Goal: Navigation & Orientation: Find specific page/section

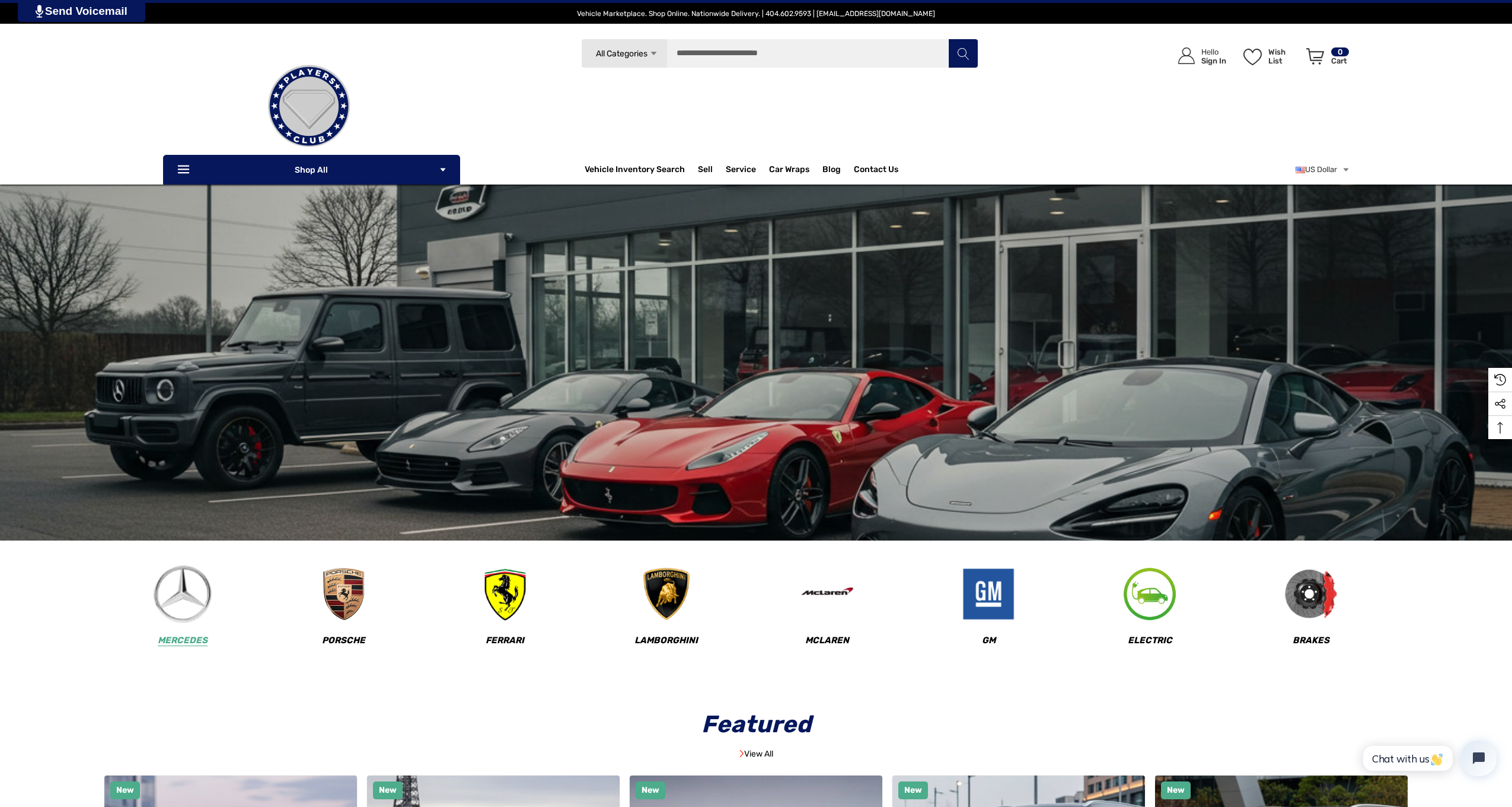
click at [179, 601] on img at bounding box center [182, 594] width 59 height 59
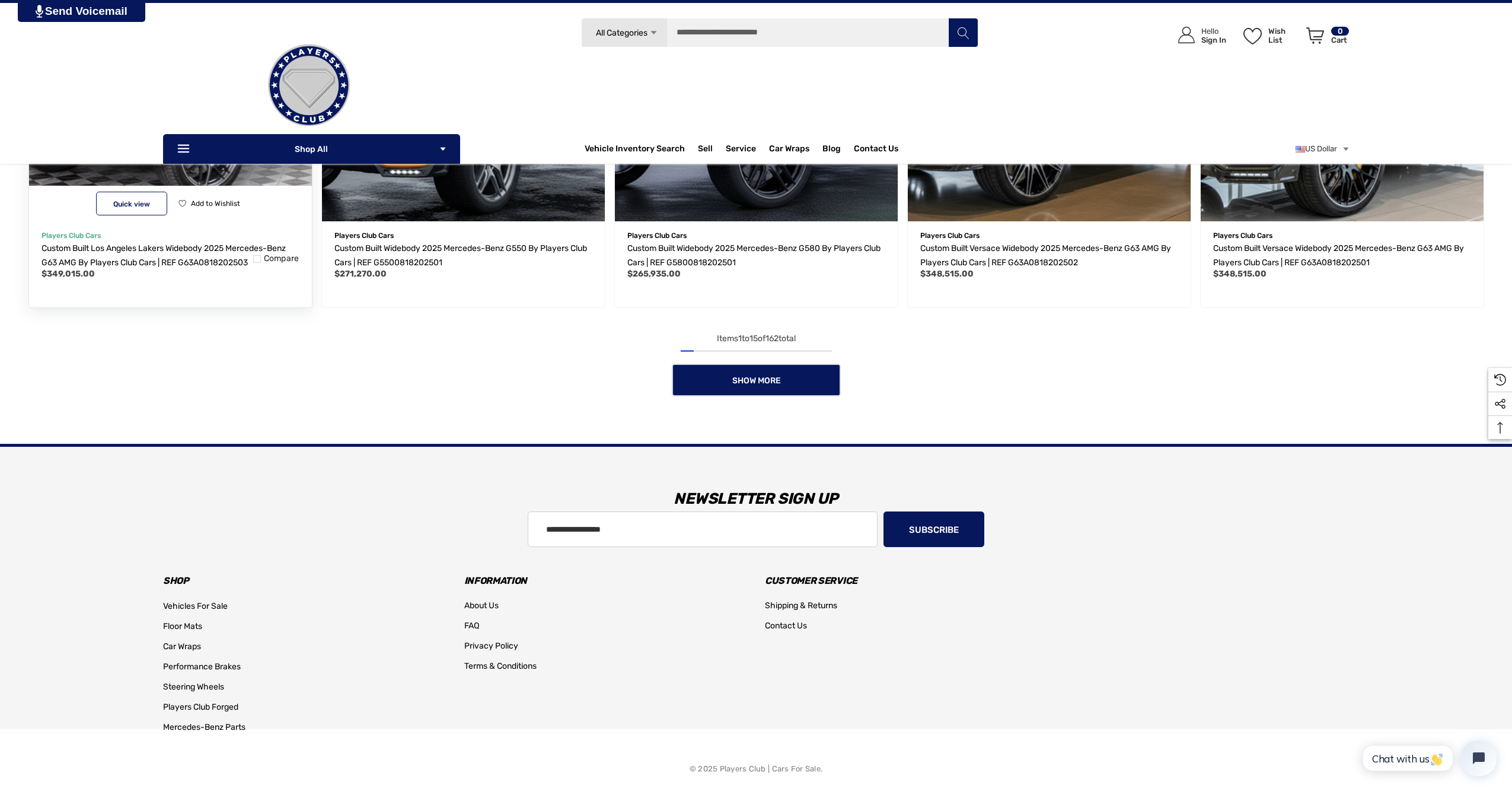
scroll to position [1218, 0]
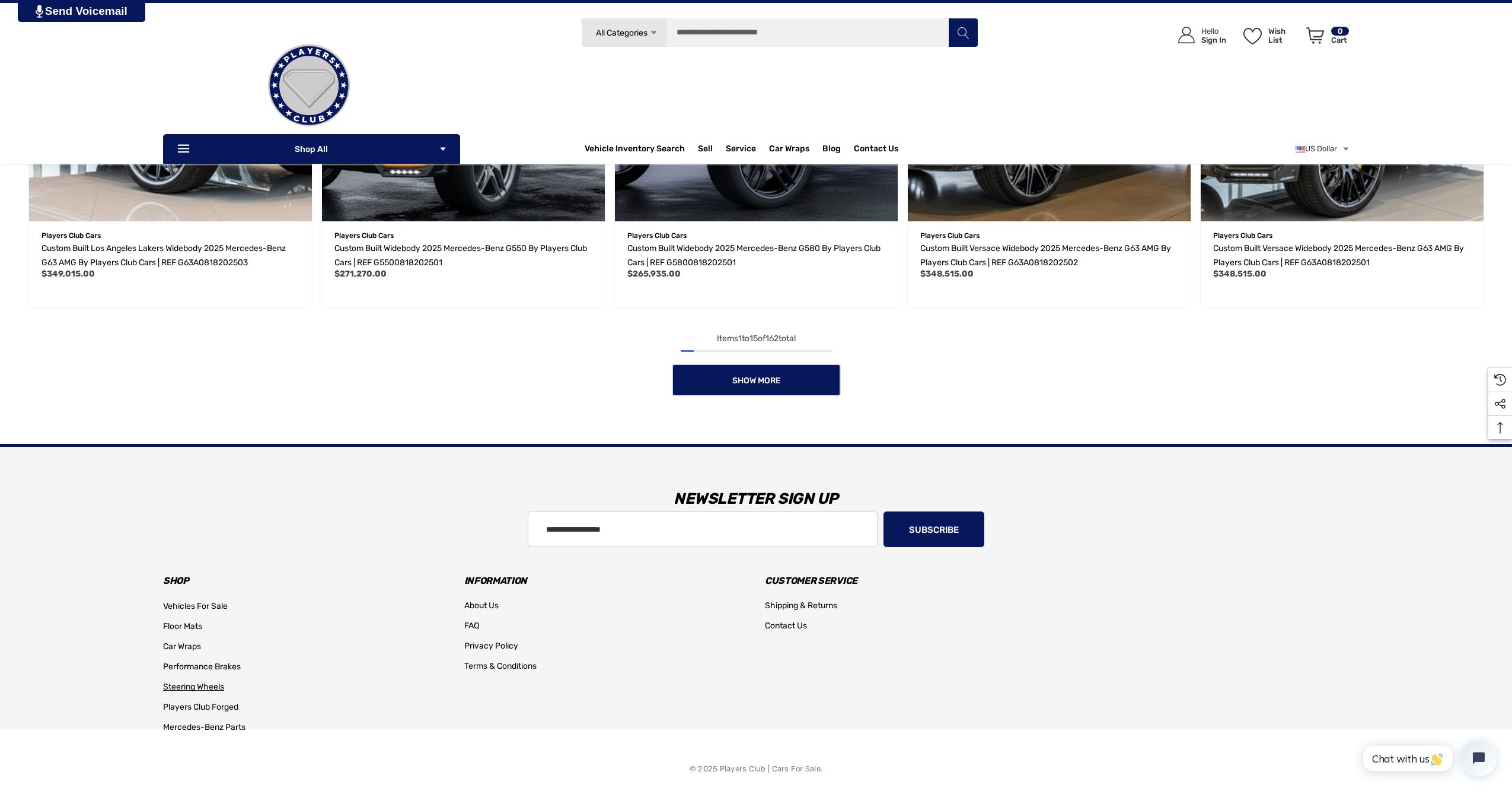
click at [211, 689] on span "Steering Wheels" at bounding box center [193, 686] width 61 height 10
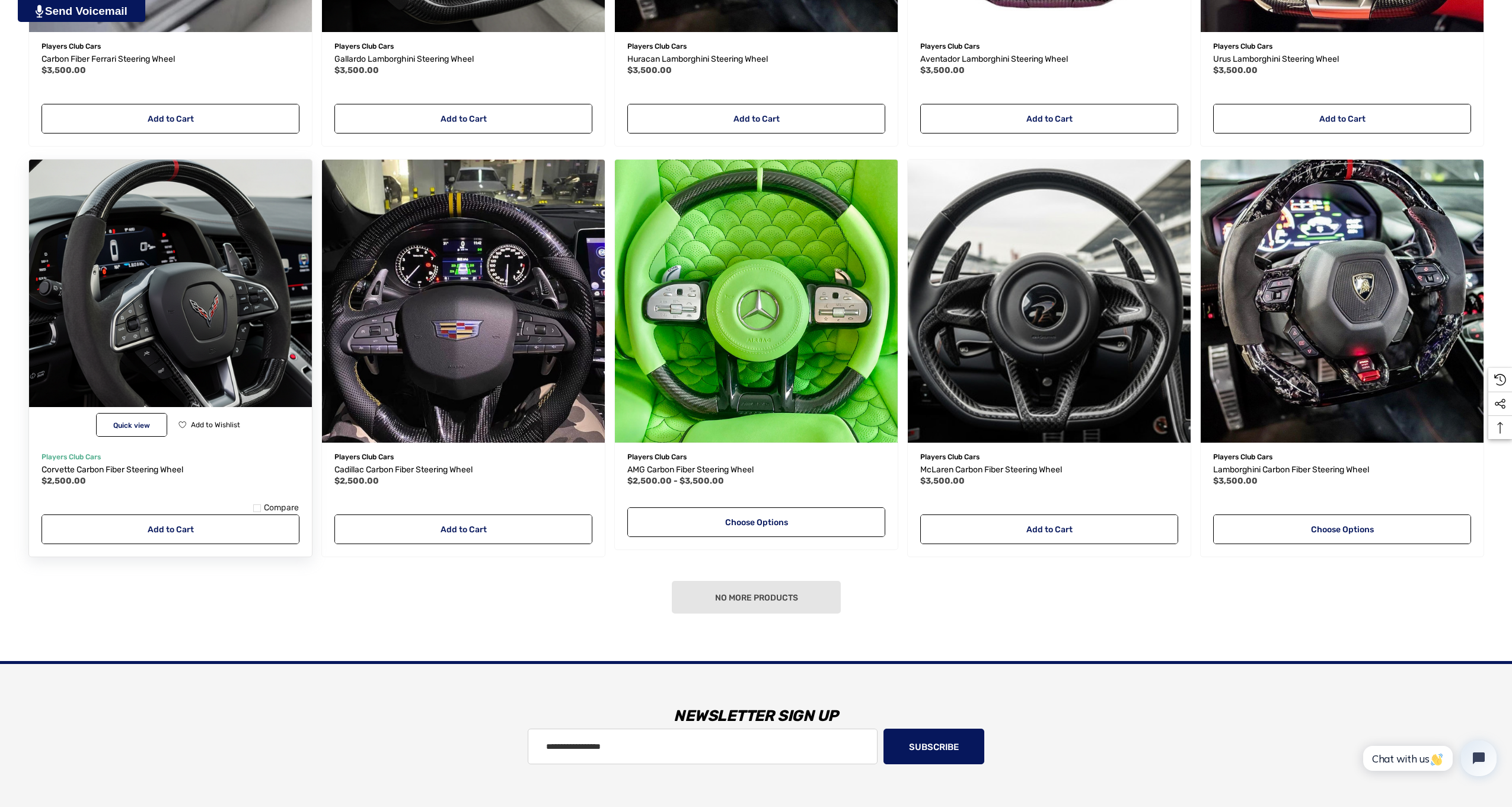
scroll to position [616, 0]
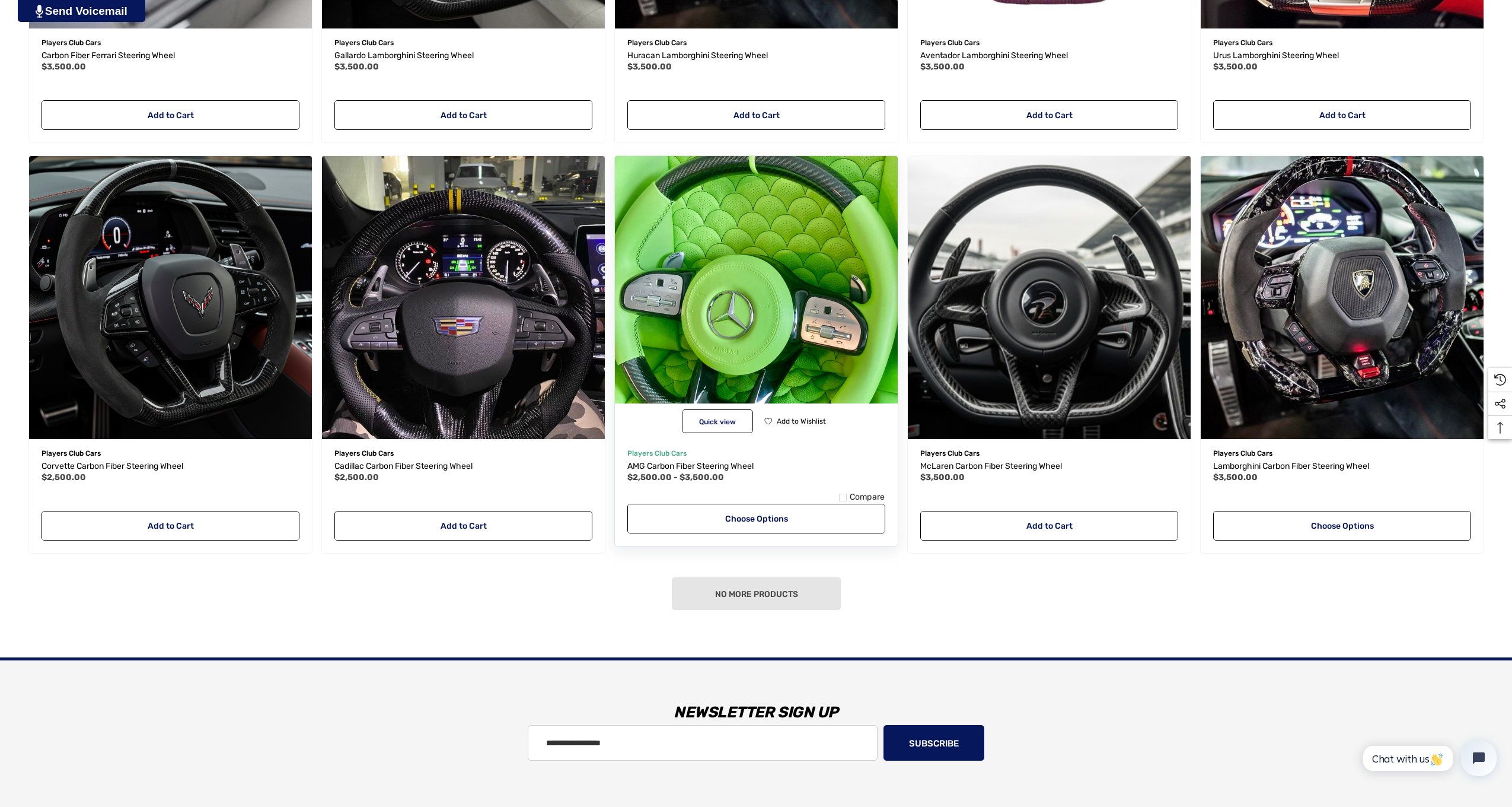
click at [746, 288] on img "AMG Carbon Fiber Steering Wheel,Price range from $2,500.00 to $3,500.00\a" at bounding box center [756, 297] width 311 height 311
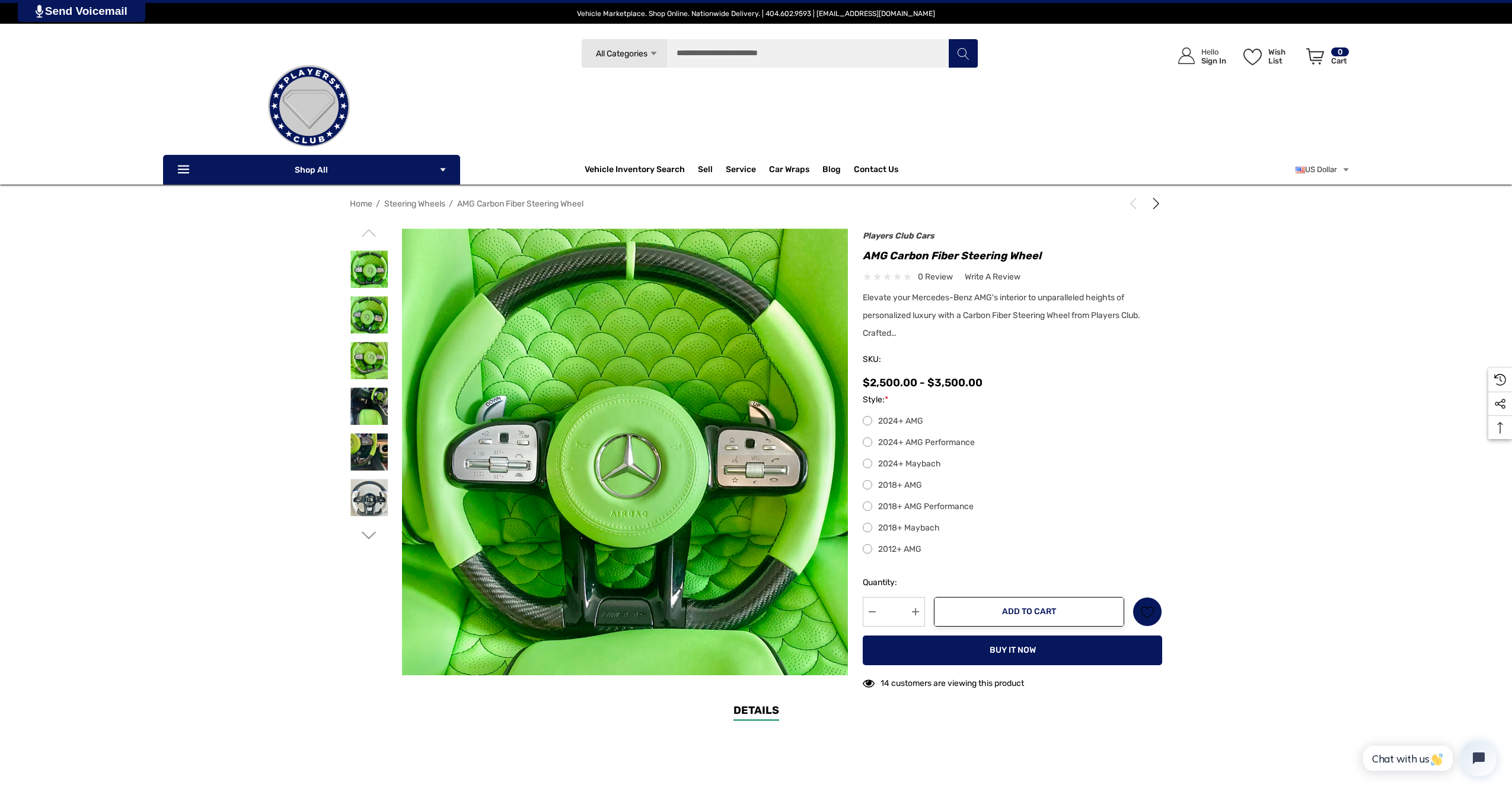
click at [376, 451] on img at bounding box center [369, 452] width 37 height 37
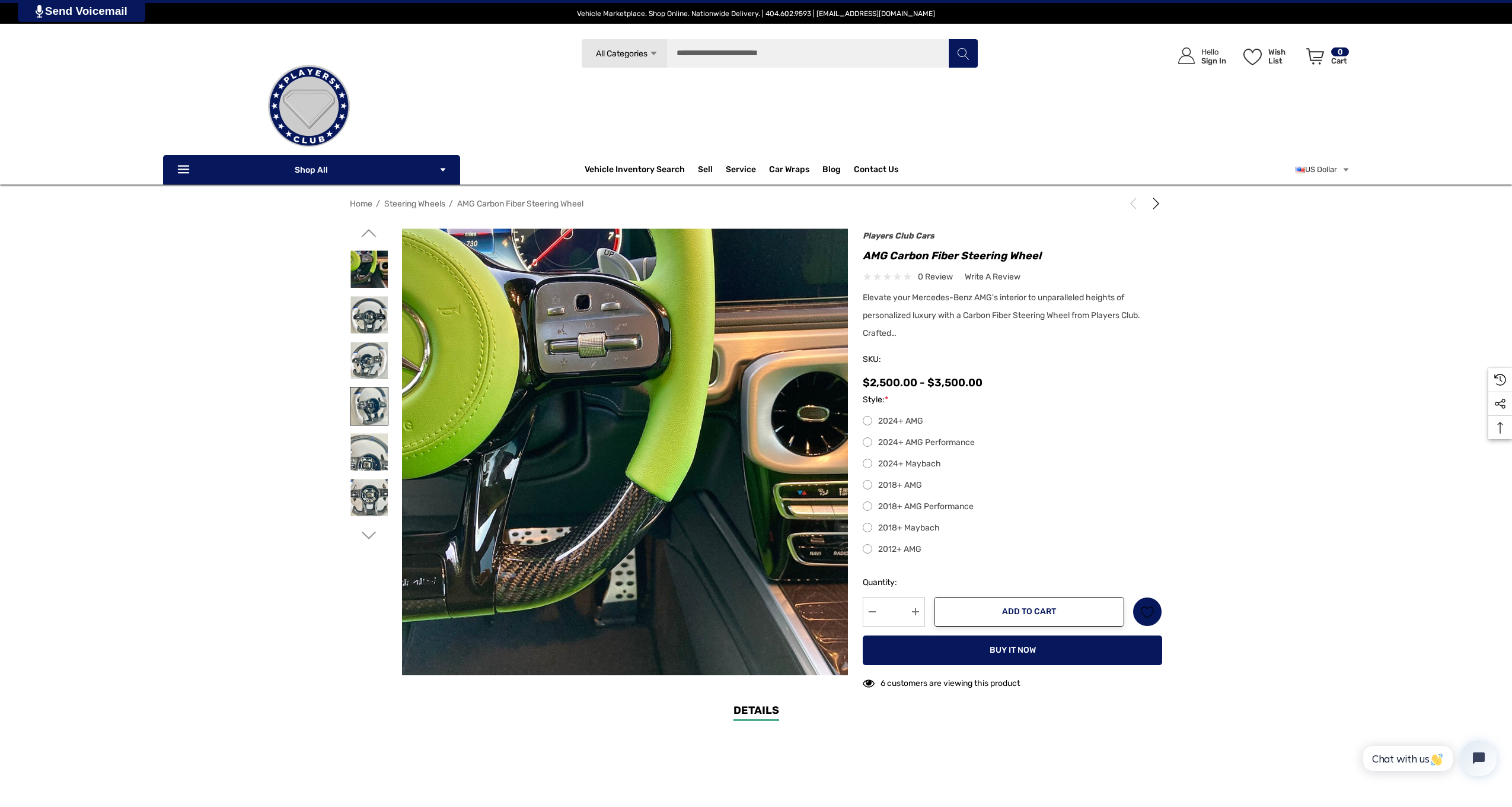
click at [367, 409] on img at bounding box center [369, 406] width 37 height 37
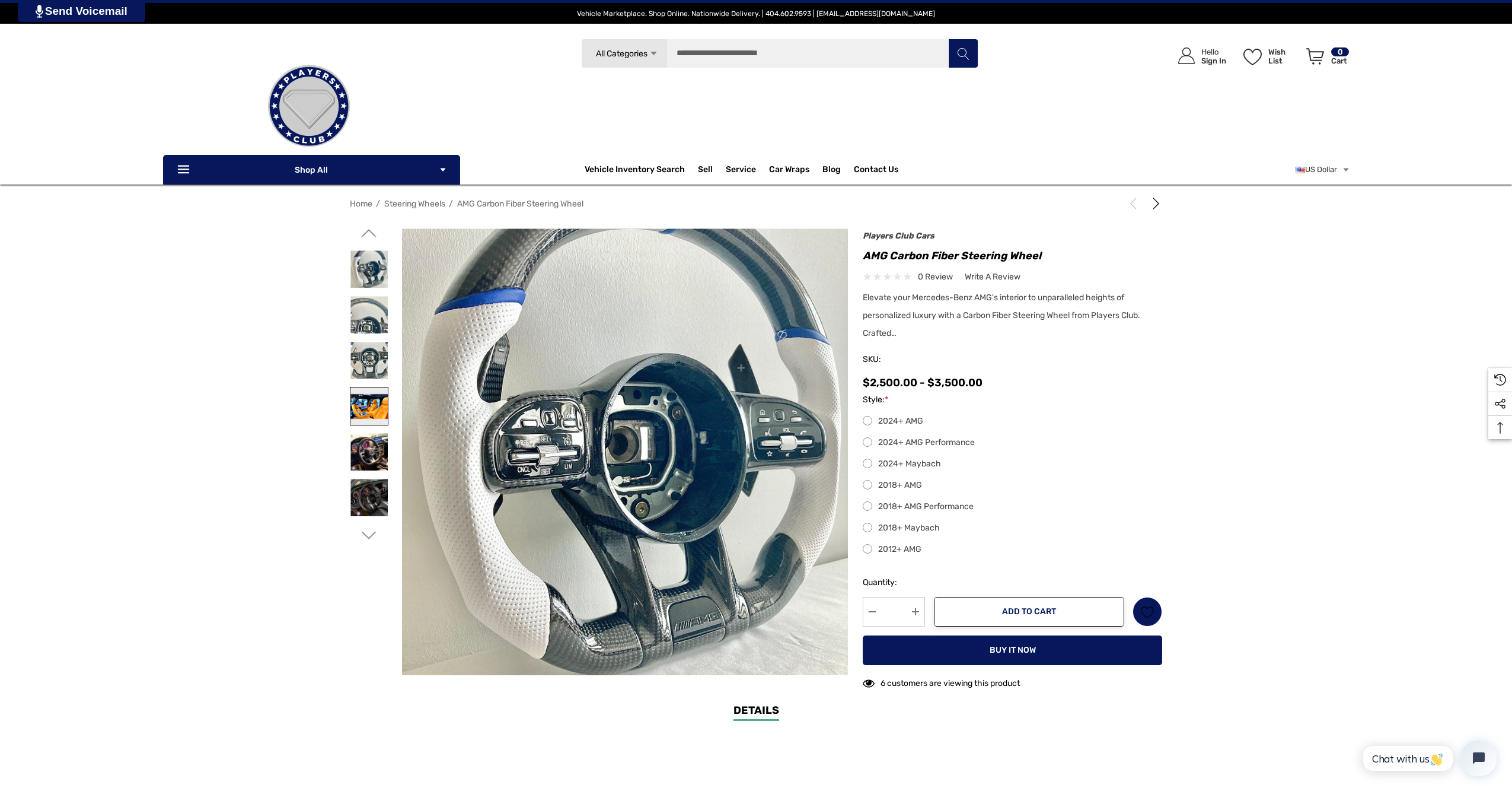
click at [368, 410] on img at bounding box center [369, 406] width 37 height 37
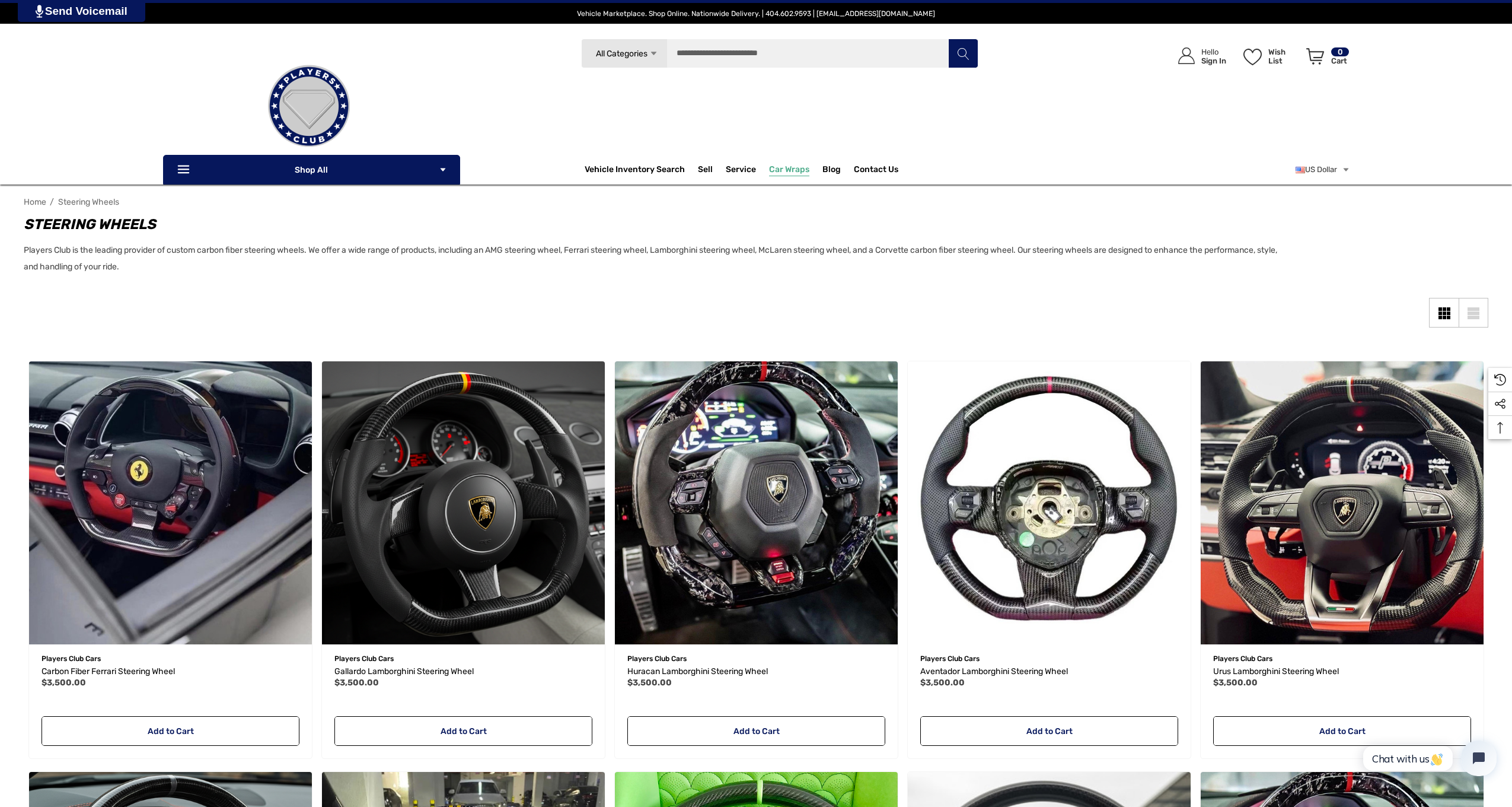
click at [798, 172] on span "Car Wraps" at bounding box center [789, 171] width 40 height 13
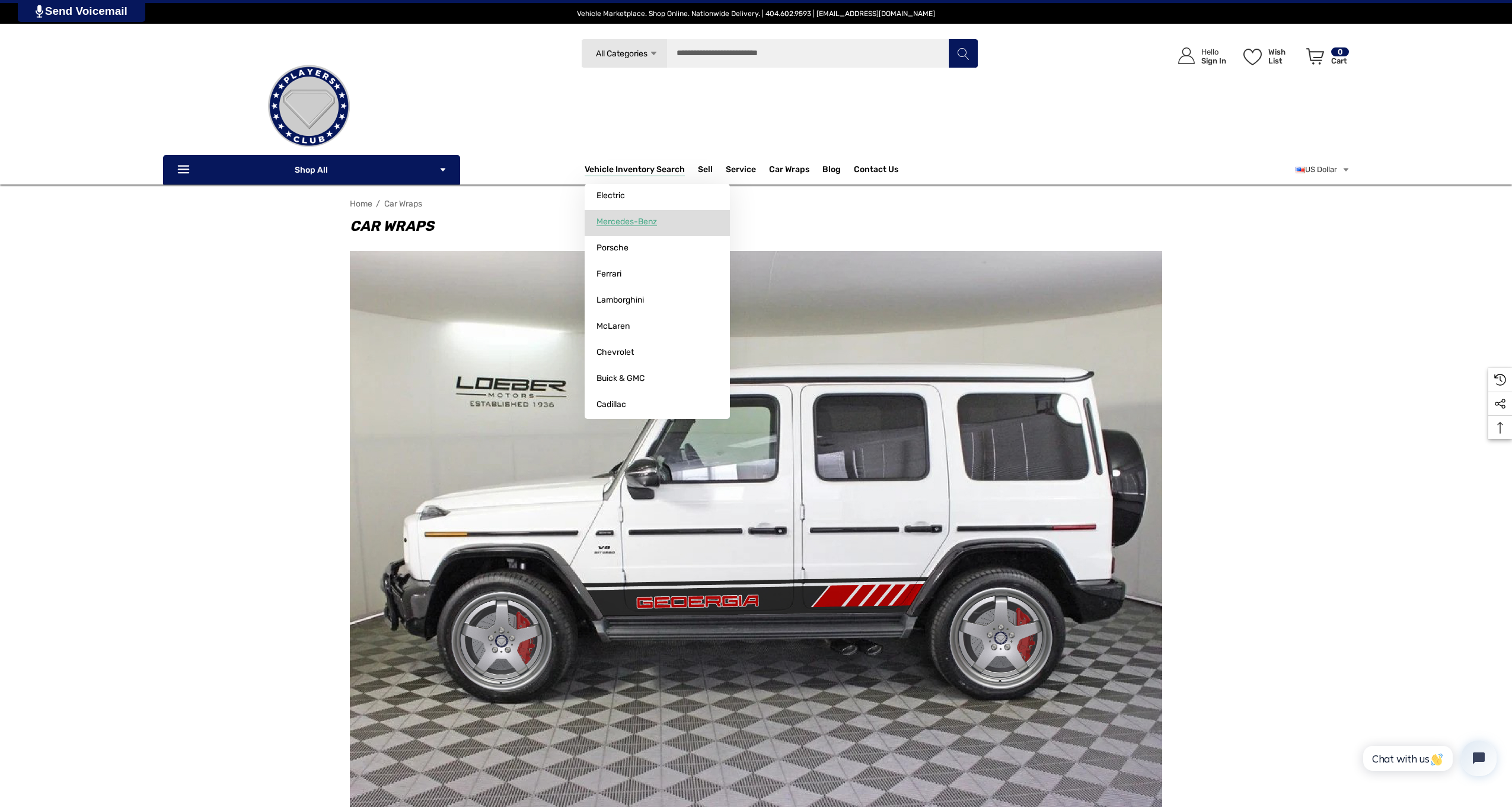
click at [639, 217] on span "Mercedes-Benz" at bounding box center [627, 221] width 61 height 10
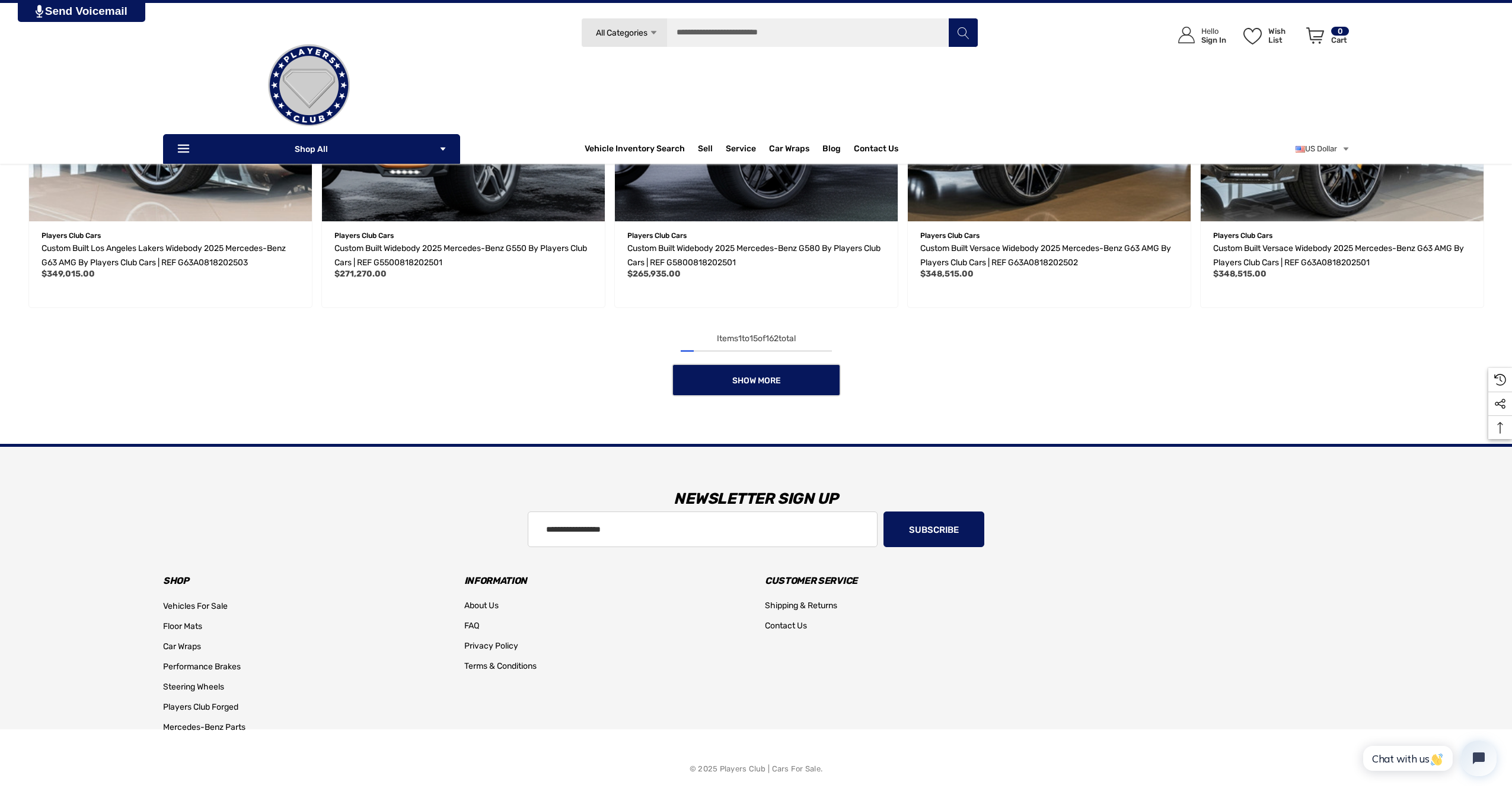
scroll to position [1218, 0]
